Goal: Task Accomplishment & Management: Manage account settings

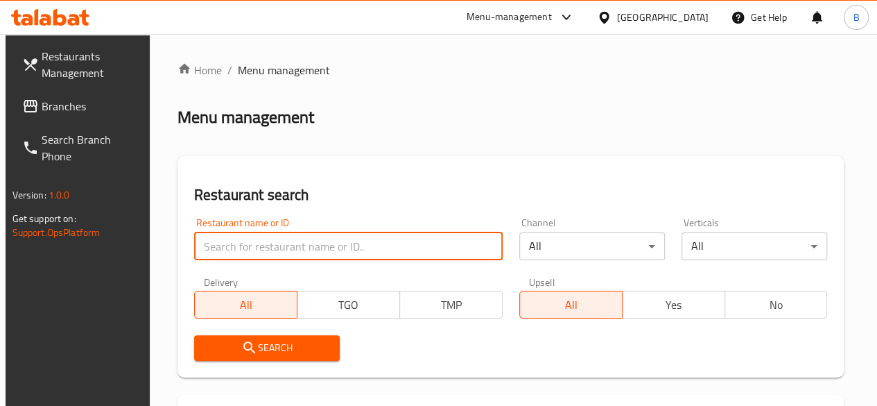
click at [279, 252] on input "search" at bounding box center [348, 246] width 308 height 28
type input "j"
type input "chicken roushdy"
click button "Search" at bounding box center [267, 348] width 146 height 26
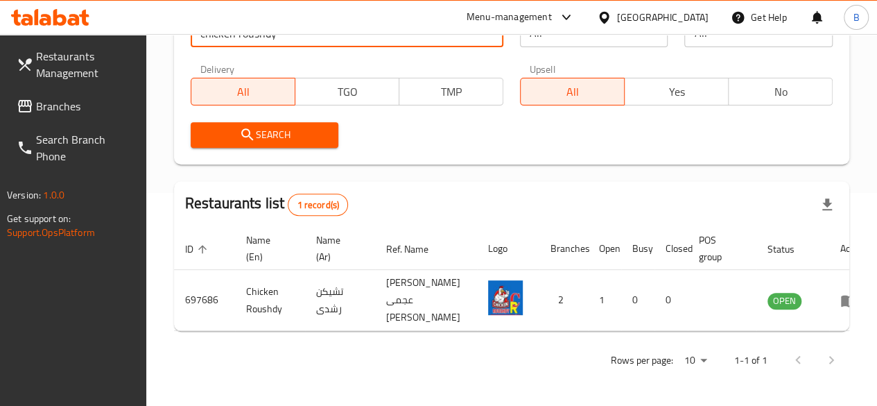
scroll to position [247, 0]
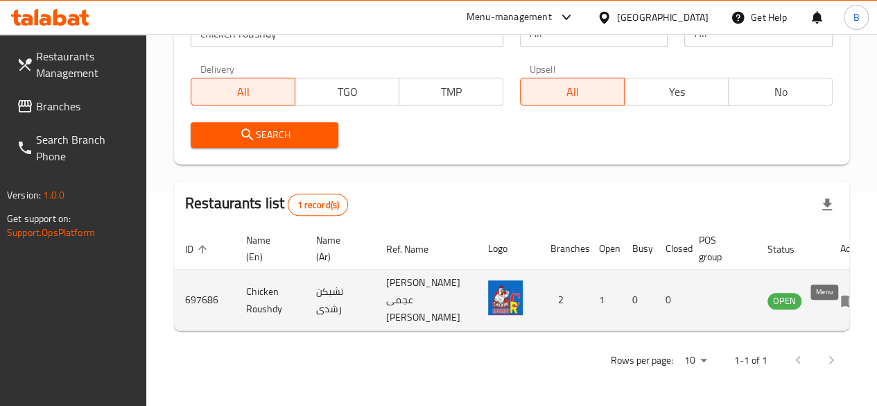
click at [841, 295] on icon "enhanced table" at bounding box center [848, 301] width 15 height 12
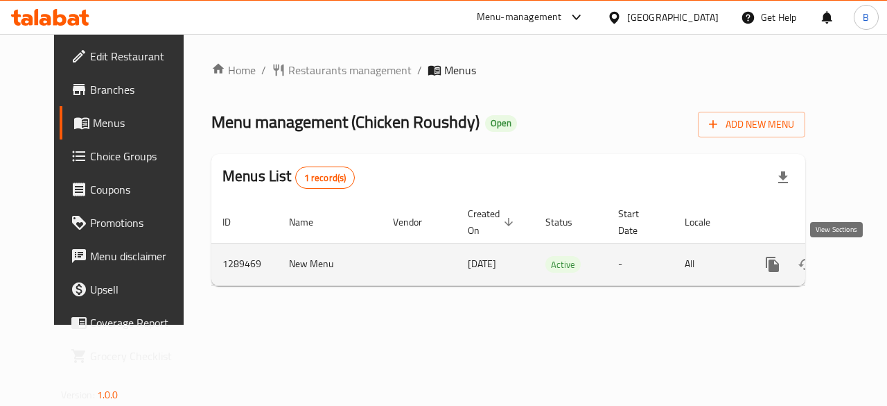
click at [864, 268] on icon "enhanced table" at bounding box center [872, 264] width 17 height 17
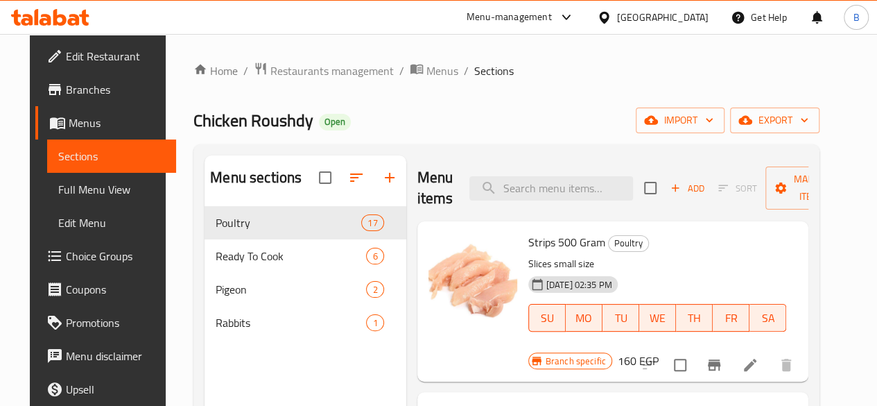
click at [396, 117] on div "Chicken Roushdy Open import export" at bounding box center [506, 120] width 626 height 26
click at [99, 95] on span "Branches" at bounding box center [115, 89] width 99 height 17
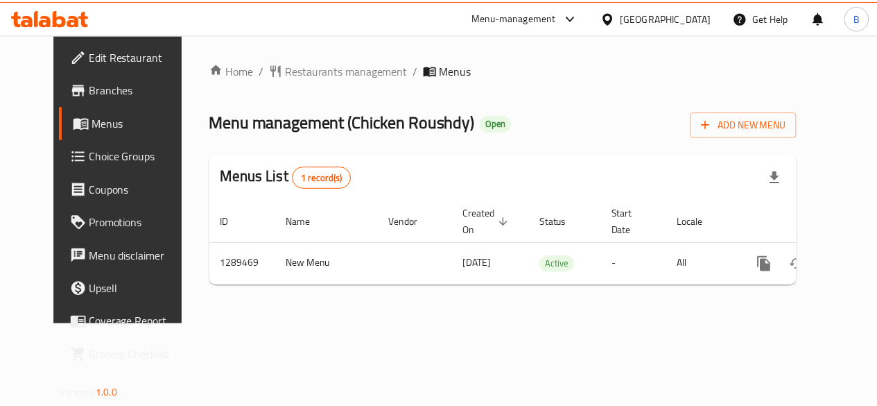
scroll to position [0, 5]
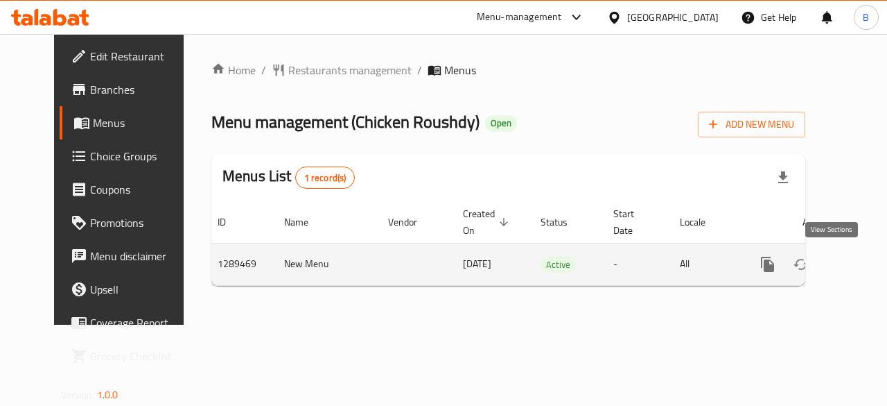
click at [860, 256] on icon "enhanced table" at bounding box center [868, 264] width 17 height 17
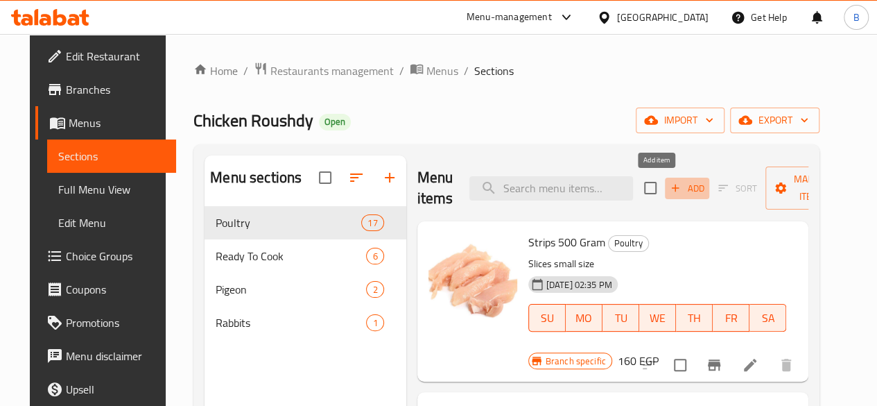
click at [668, 186] on span "Add" at bounding box center [686, 188] width 37 height 16
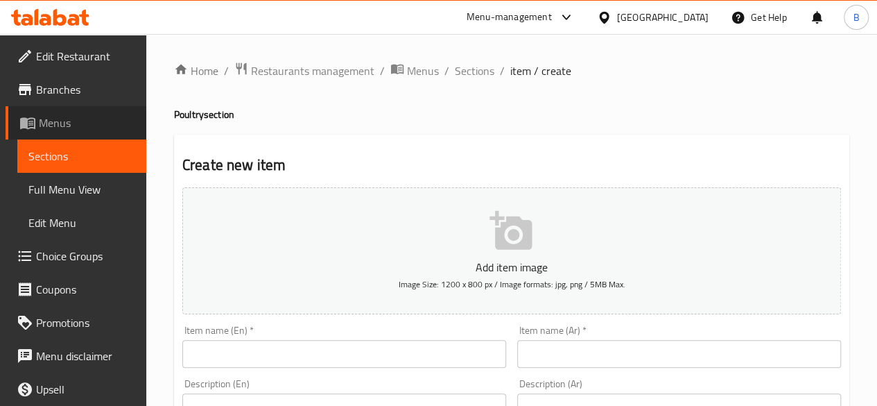
click at [90, 114] on span "Menus" at bounding box center [87, 122] width 96 height 17
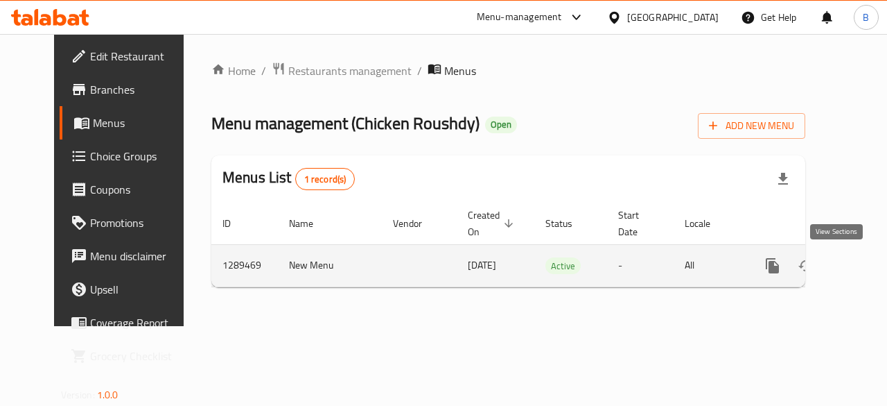
click at [864, 272] on icon "enhanced table" at bounding box center [872, 265] width 17 height 17
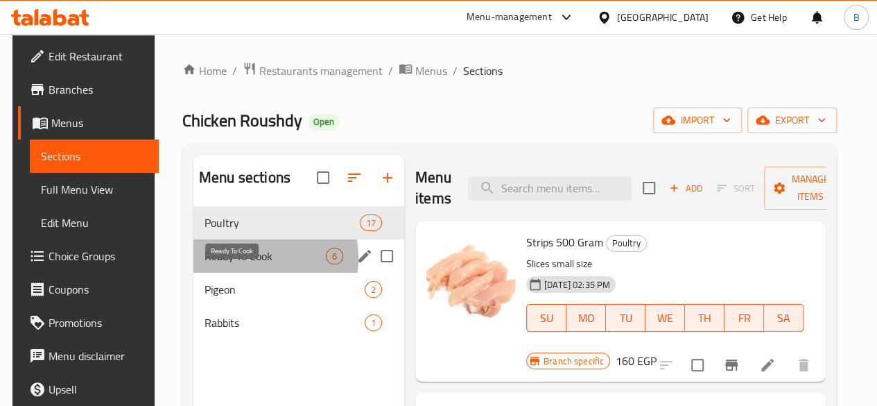
click at [243, 264] on span "Ready To Cook" at bounding box center [265, 255] width 121 height 17
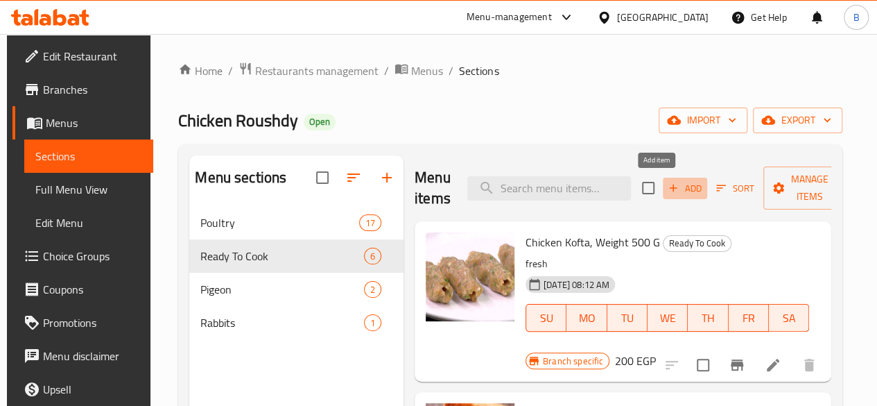
click at [667, 185] on span "Add" at bounding box center [684, 188] width 37 height 16
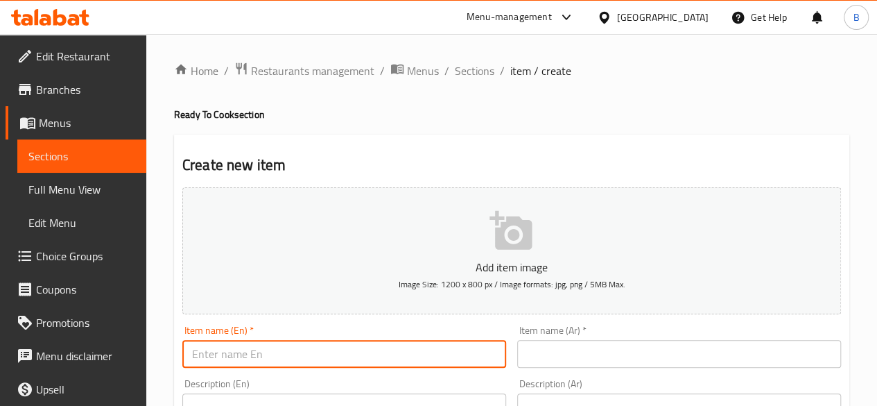
click at [328, 354] on input "text" at bounding box center [344, 354] width 324 height 28
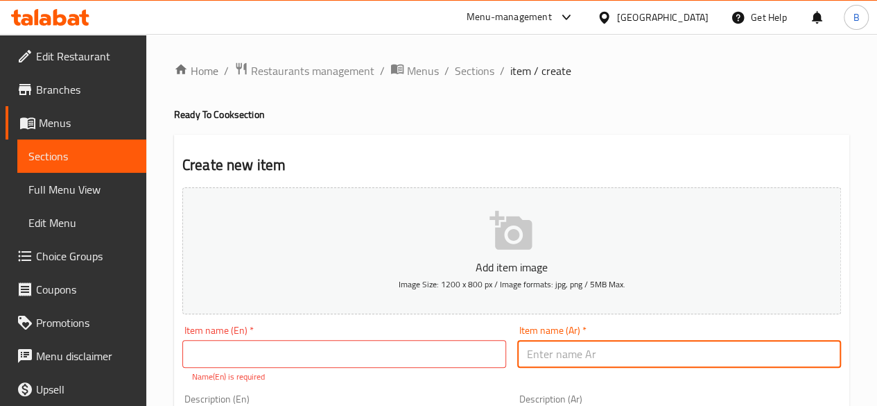
click at [703, 342] on input "text" at bounding box center [679, 354] width 324 height 28
type input "]"
type input "دجاج كنتاكى 500 جرام"
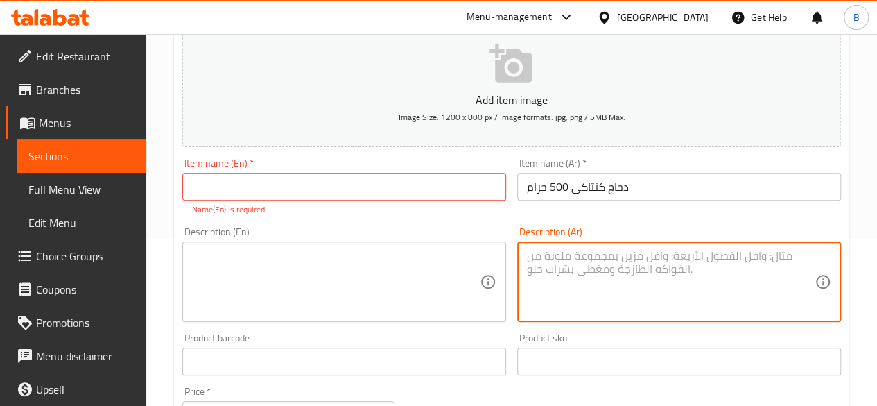
click at [652, 279] on textarea at bounding box center [671, 282] width 288 height 66
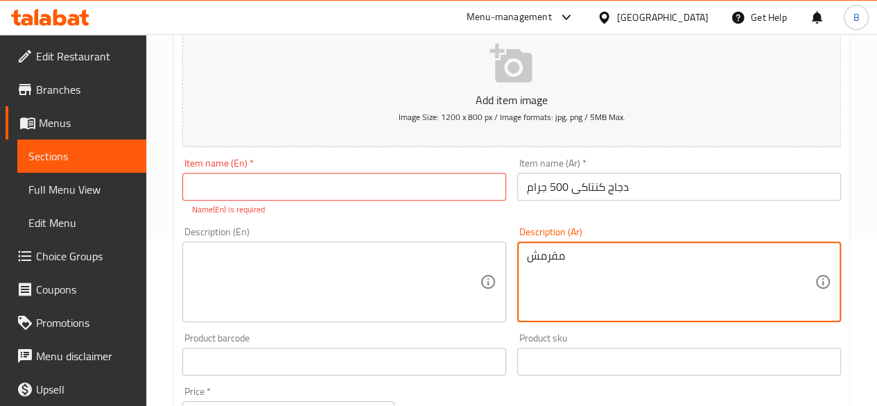
type textarea "مقرمش"
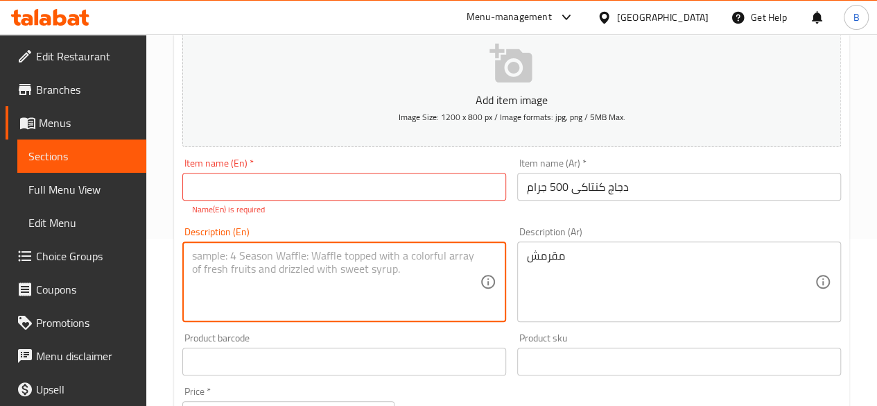
click at [380, 263] on textarea at bounding box center [336, 282] width 288 height 66
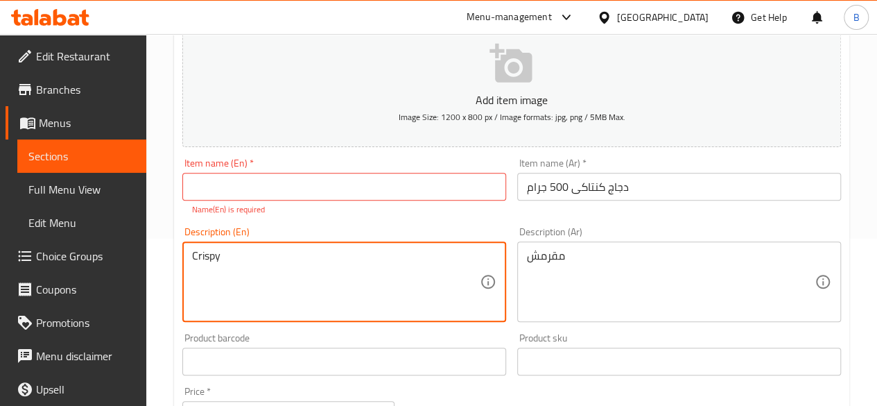
type textarea "Crispy"
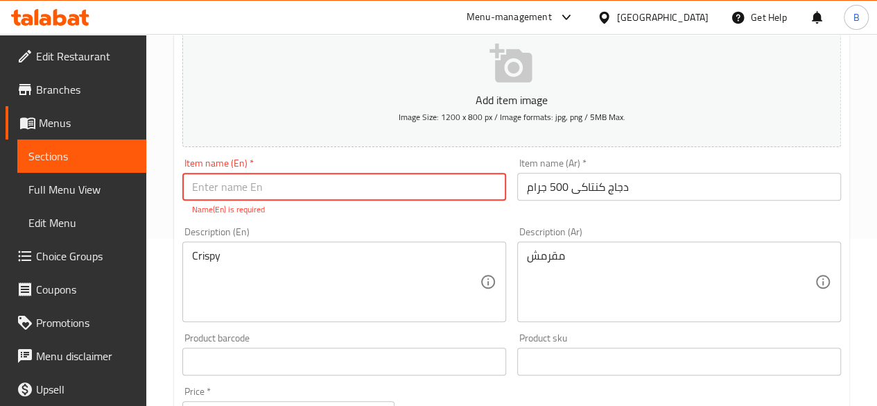
click at [241, 182] on input "text" at bounding box center [344, 187] width 324 height 28
click at [198, 188] on input "[US_STATE] chicken" at bounding box center [344, 187] width 324 height 28
click at [340, 189] on input "[US_STATE] chicken" at bounding box center [344, 187] width 324 height 28
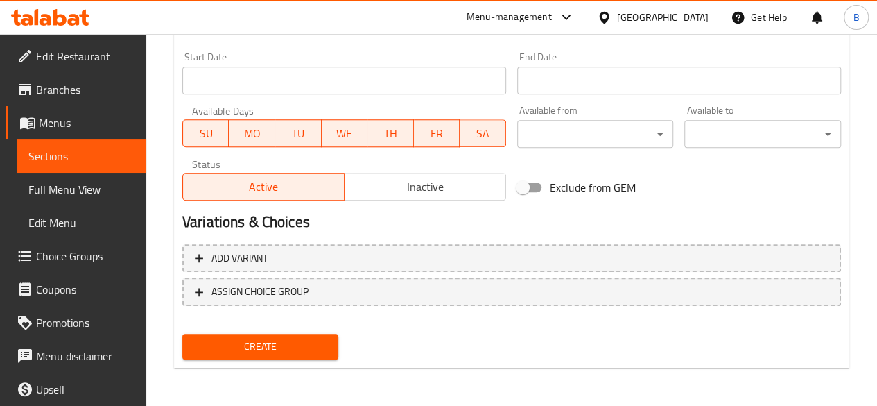
type input "[US_STATE] chicken 500 gm"
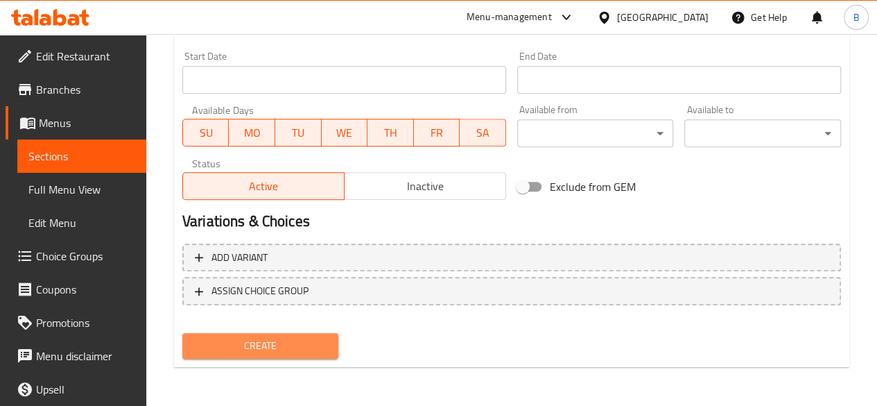
scroll to position [573, 0]
click at [306, 347] on span "Create" at bounding box center [260, 346] width 134 height 17
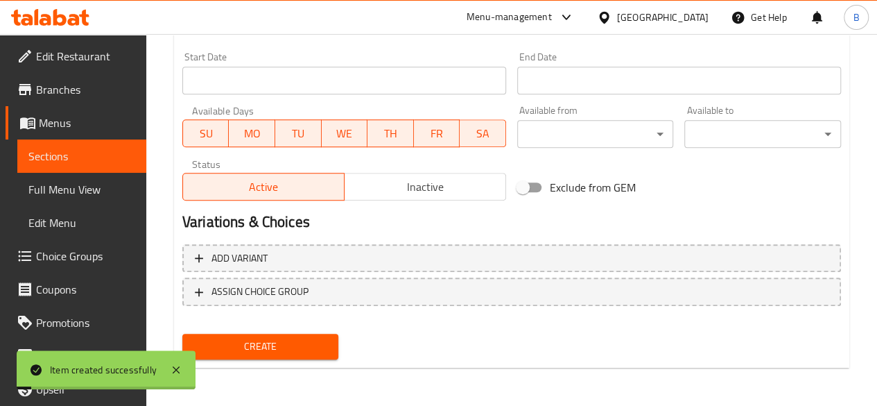
scroll to position [0, 0]
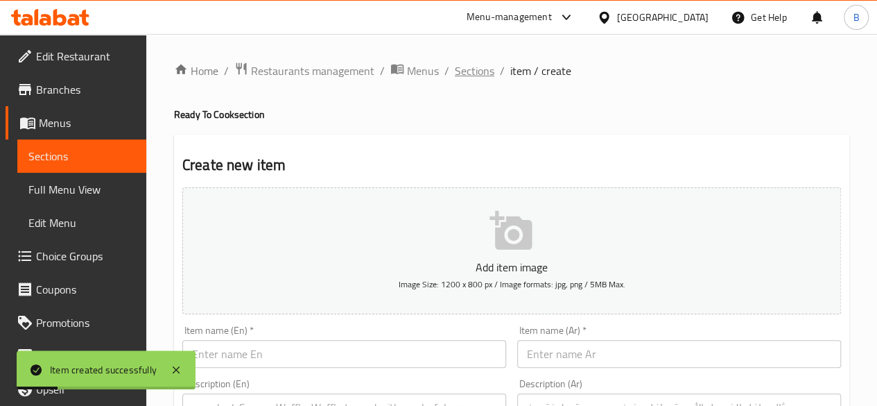
click at [474, 69] on span "Sections" at bounding box center [475, 70] width 40 height 17
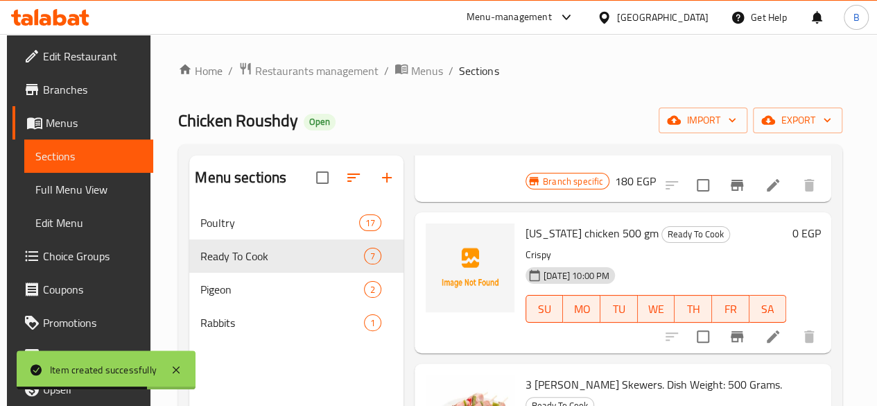
scroll to position [349, 0]
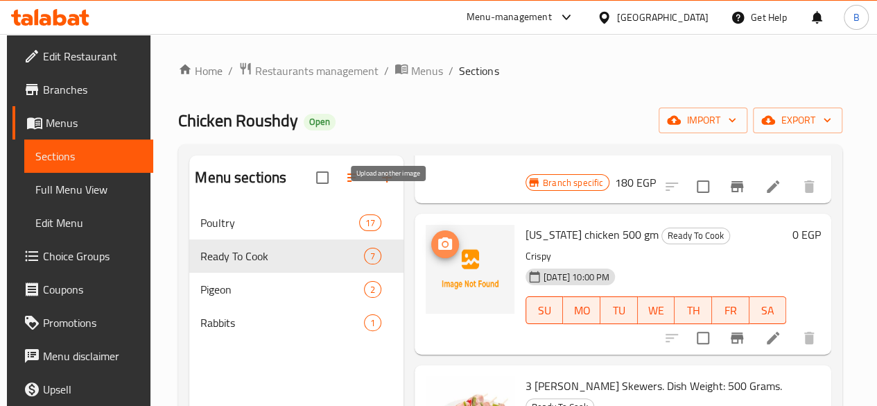
click at [437, 236] on icon "upload picture" at bounding box center [445, 244] width 17 height 17
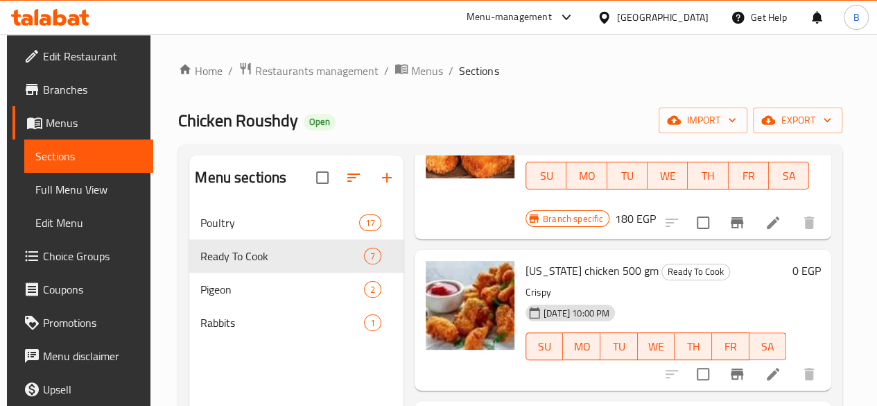
scroll to position [316, 0]
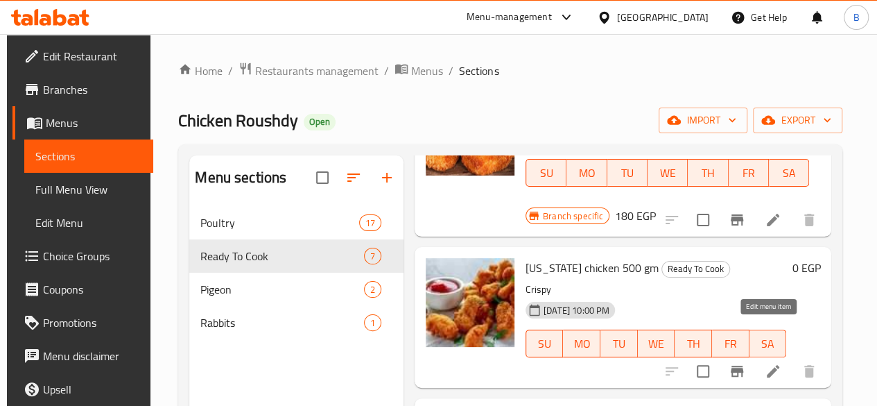
click at [770, 363] on icon at bounding box center [773, 371] width 17 height 17
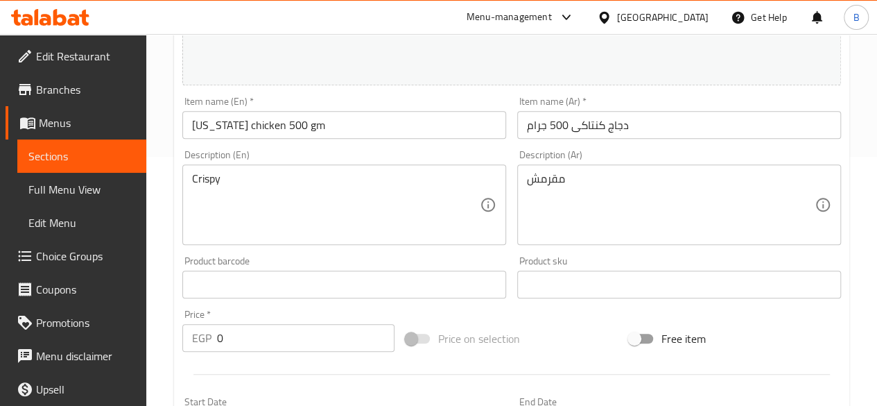
scroll to position [260, 0]
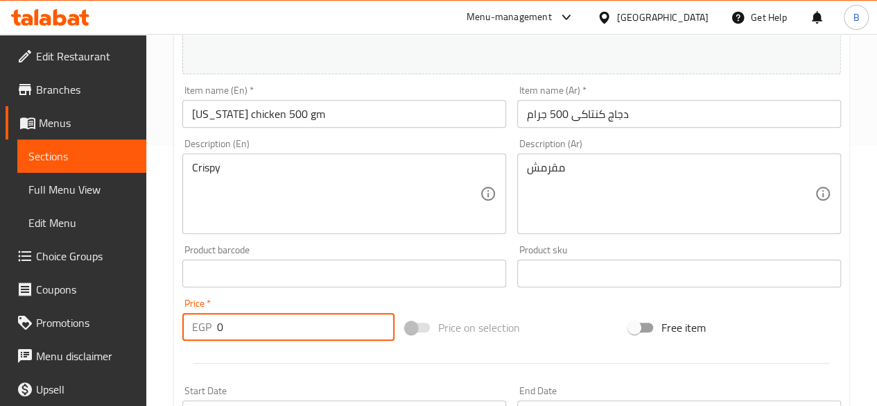
click at [315, 327] on input "0" at bounding box center [305, 327] width 177 height 28
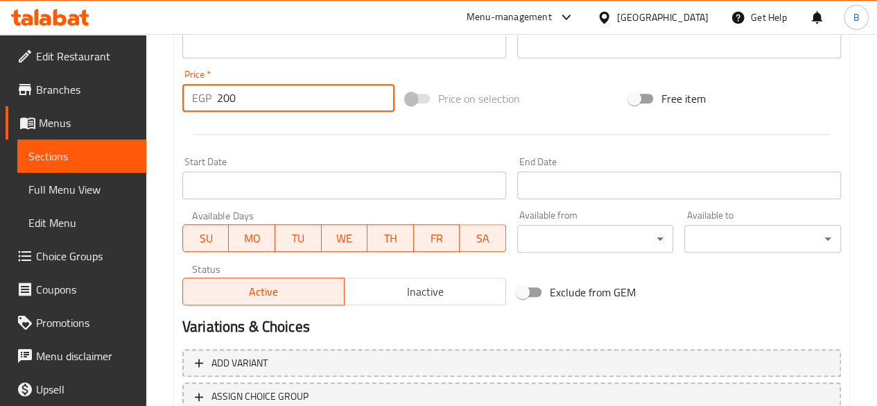
scroll to position [594, 0]
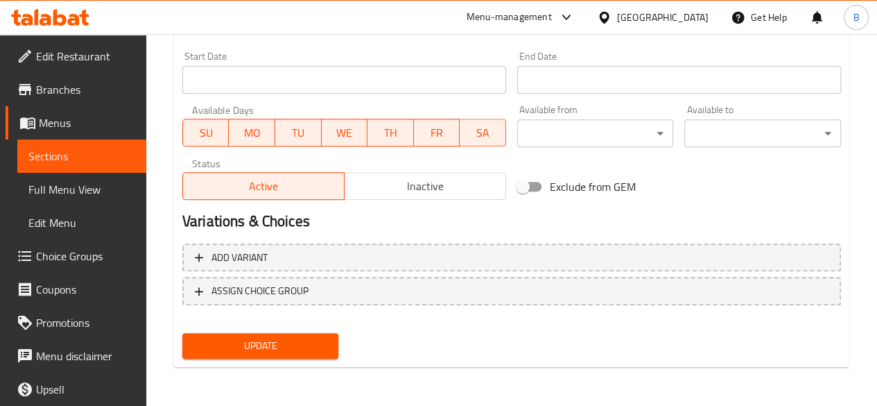
type input "200"
click at [250, 344] on span "Update" at bounding box center [260, 345] width 134 height 17
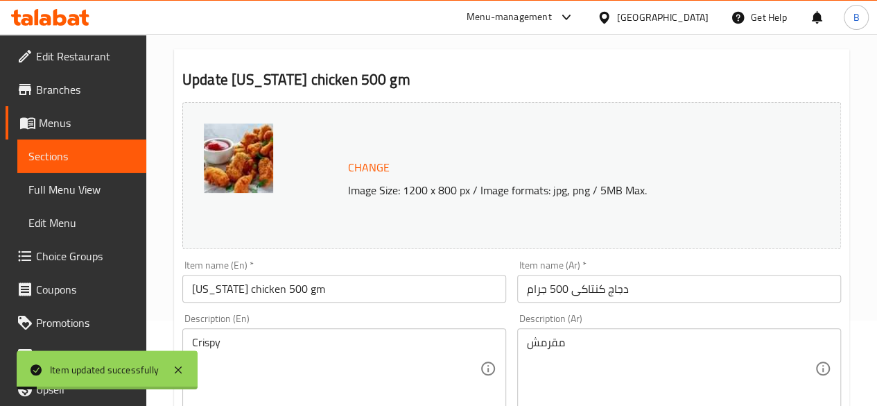
scroll to position [0, 0]
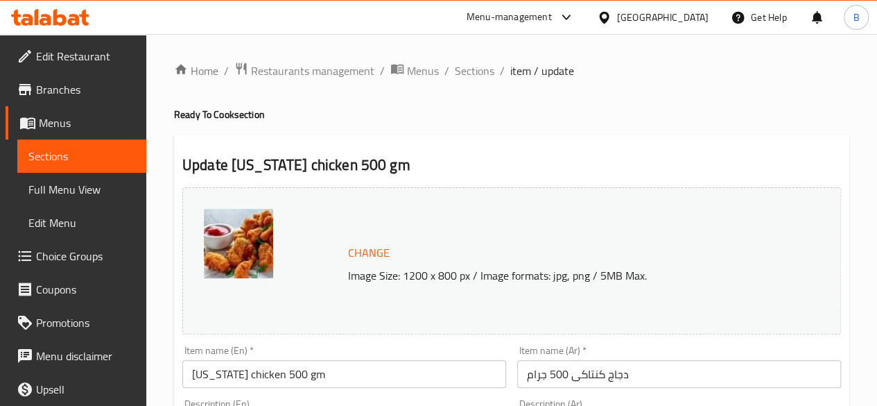
click at [105, 326] on span "Promotions" at bounding box center [85, 322] width 99 height 17
